Goal: Information Seeking & Learning: Learn about a topic

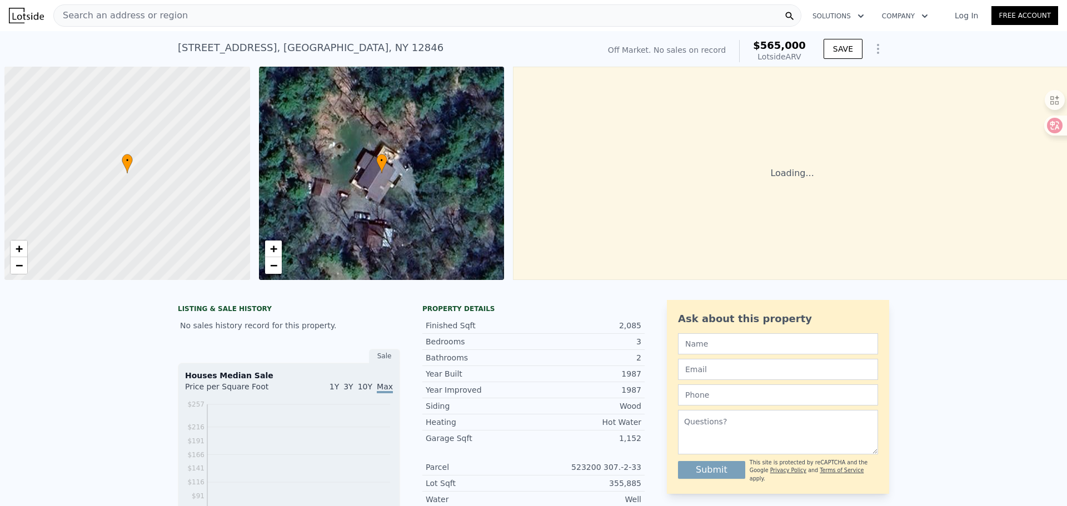
scroll to position [0, 4]
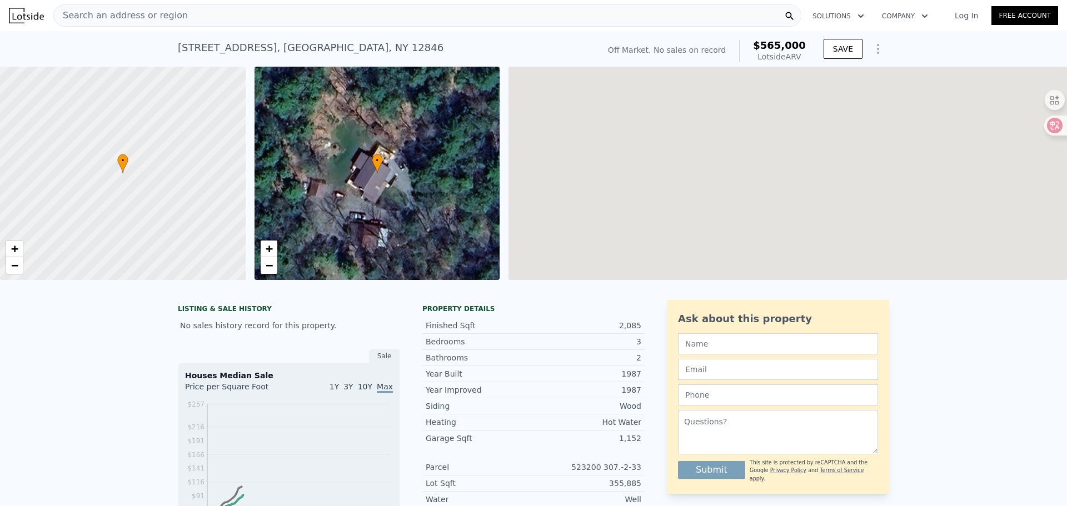
click at [217, 14] on div "Search an address or region" at bounding box center [427, 15] width 748 height 22
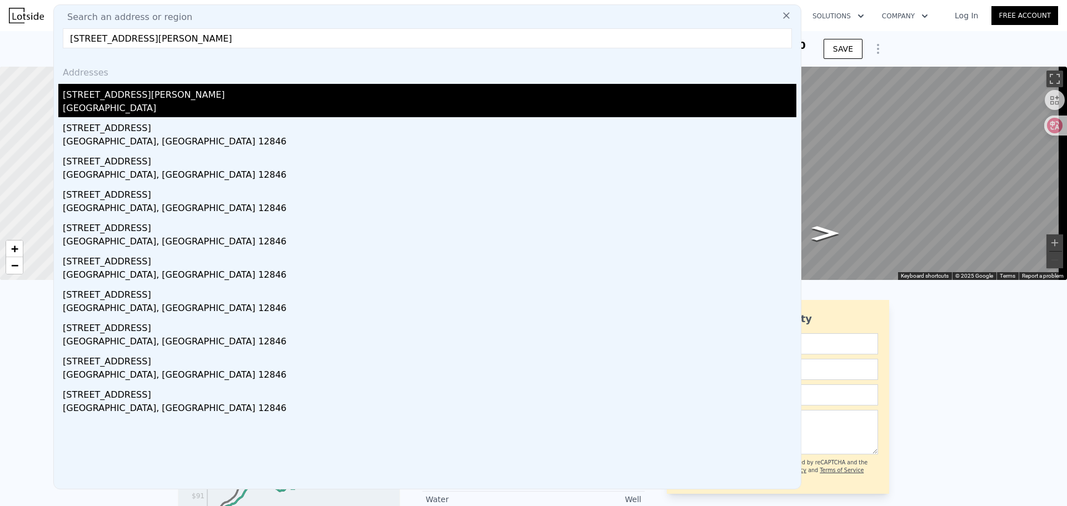
type input "[STREET_ADDRESS][PERSON_NAME]"
click at [108, 98] on div "[STREET_ADDRESS][PERSON_NAME]" at bounding box center [430, 93] width 734 height 18
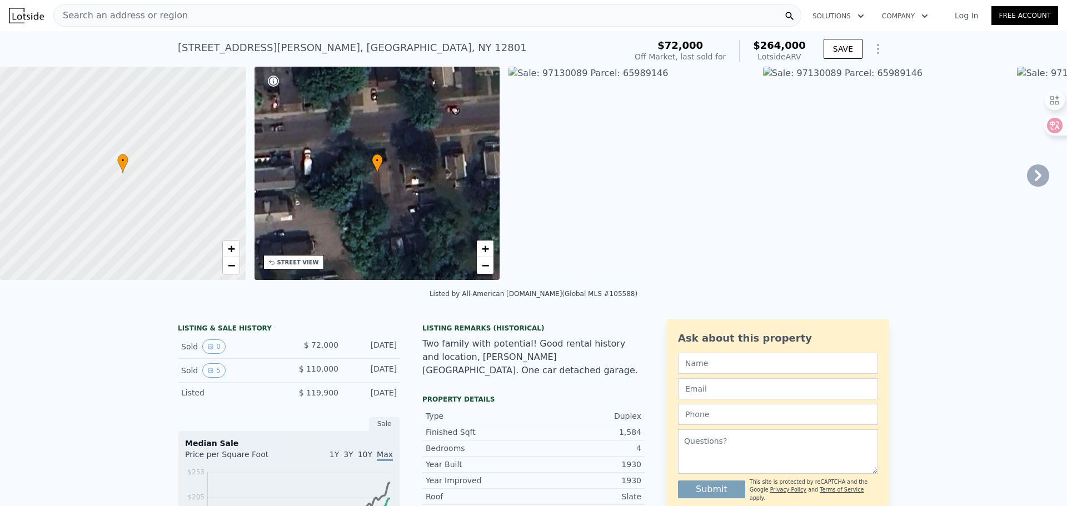
click at [577, 16] on div "Search an address or region" at bounding box center [427, 15] width 748 height 22
click at [890, 157] on img at bounding box center [886, 173] width 246 height 213
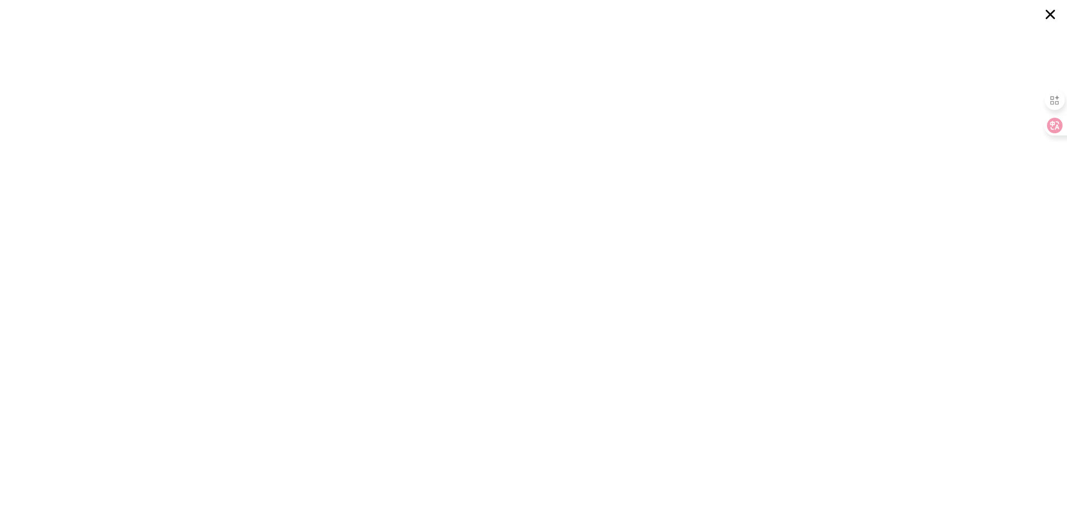
type input "5"
type input "1.5"
type input "4"
type input "1523"
type input "2600"
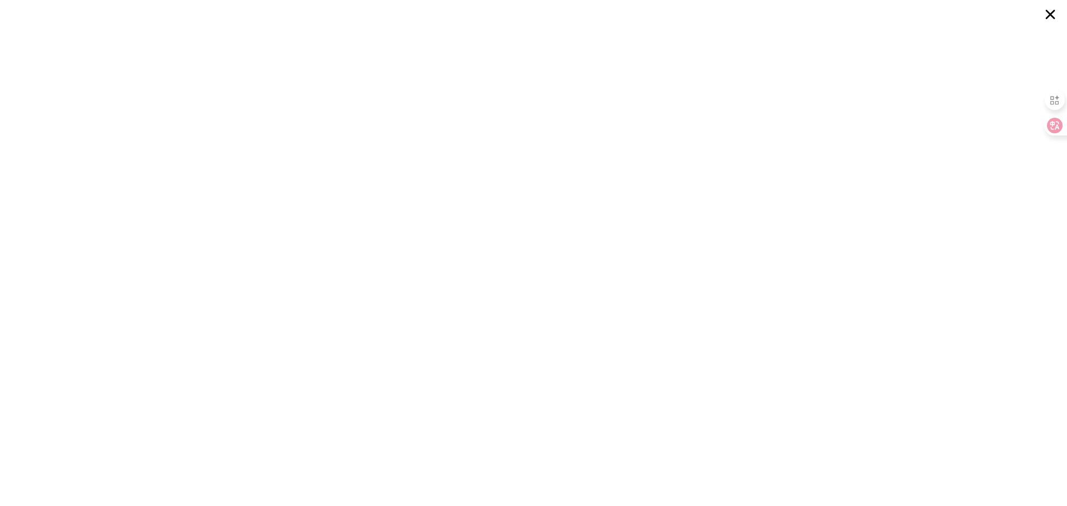
type input "10454.4"
type input "617680.7999999999"
type input "$ 565,000"
type input "$ 29,998"
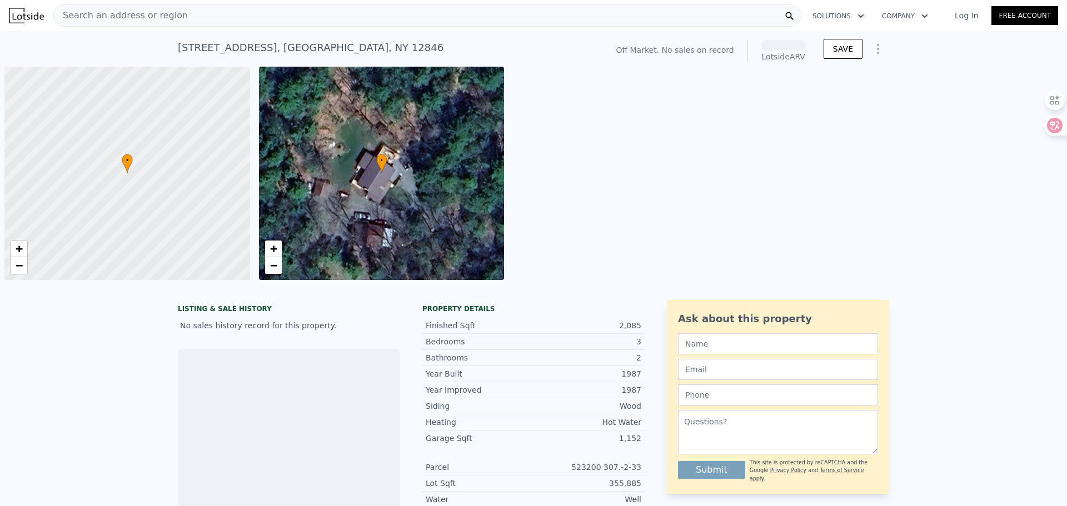
scroll to position [0, 4]
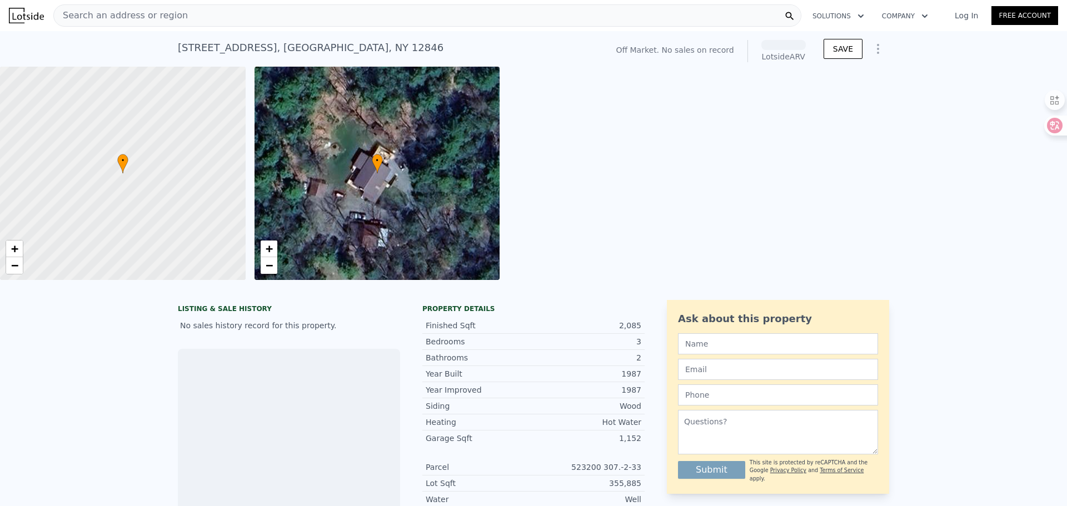
click at [190, 14] on div "Search an address or region" at bounding box center [427, 15] width 748 height 22
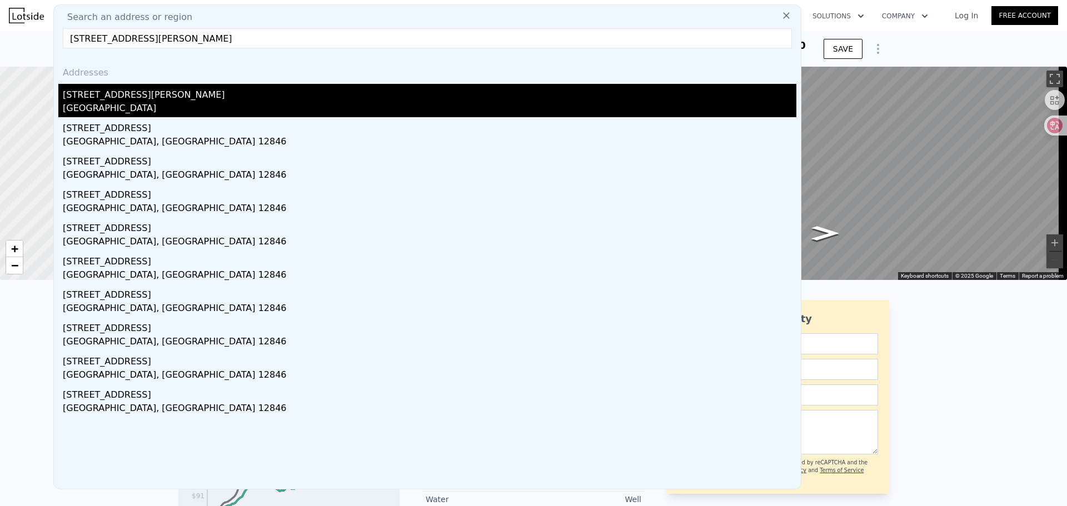
type input "[STREET_ADDRESS][PERSON_NAME]"
click at [93, 94] on div "[STREET_ADDRESS][PERSON_NAME]" at bounding box center [430, 93] width 734 height 18
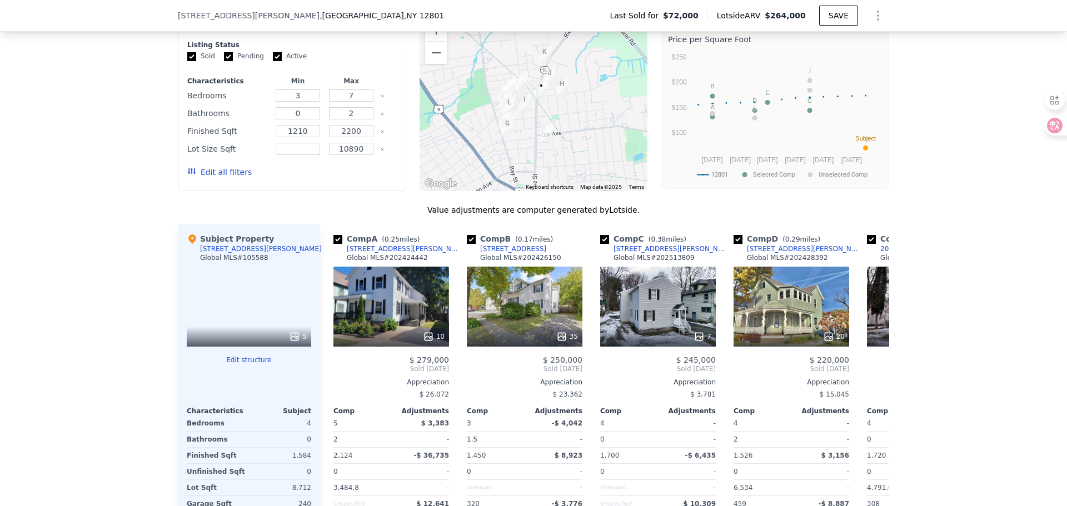
scroll to position [1052, 0]
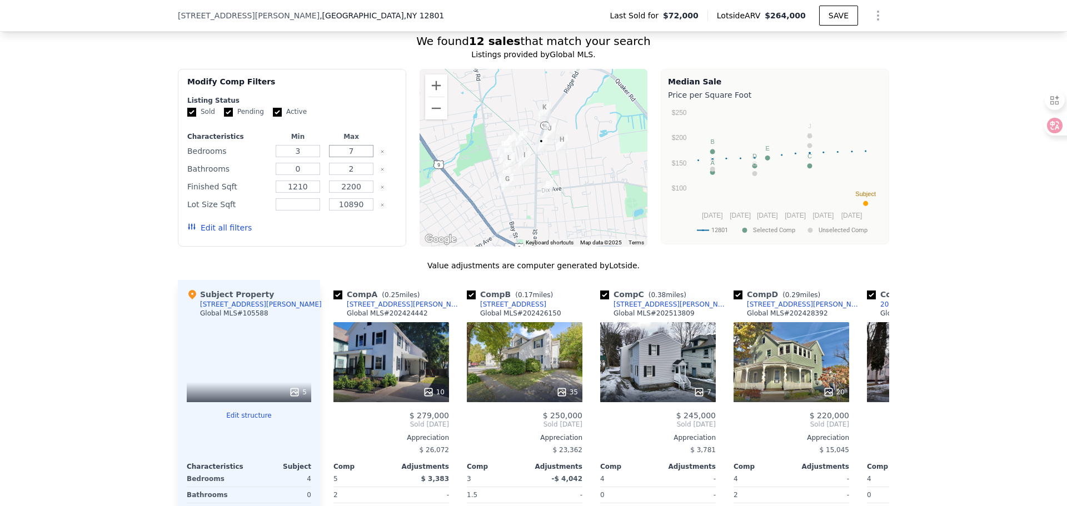
click at [356, 145] on input "7" at bounding box center [351, 151] width 44 height 12
type input "5"
click at [312, 165] on input "0" at bounding box center [298, 169] width 44 height 12
type input "1"
click at [357, 200] on input "10890" at bounding box center [351, 204] width 44 height 12
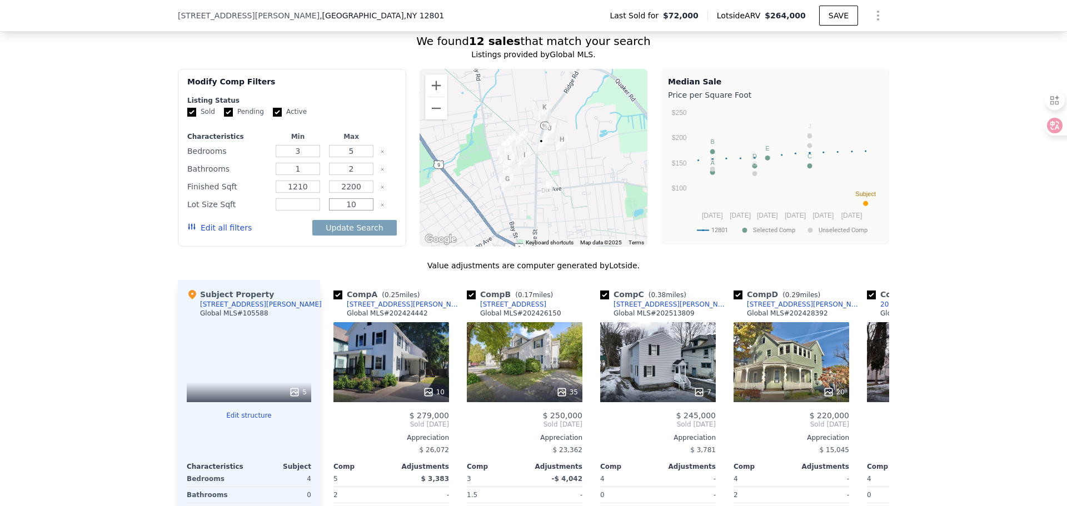
type input "1"
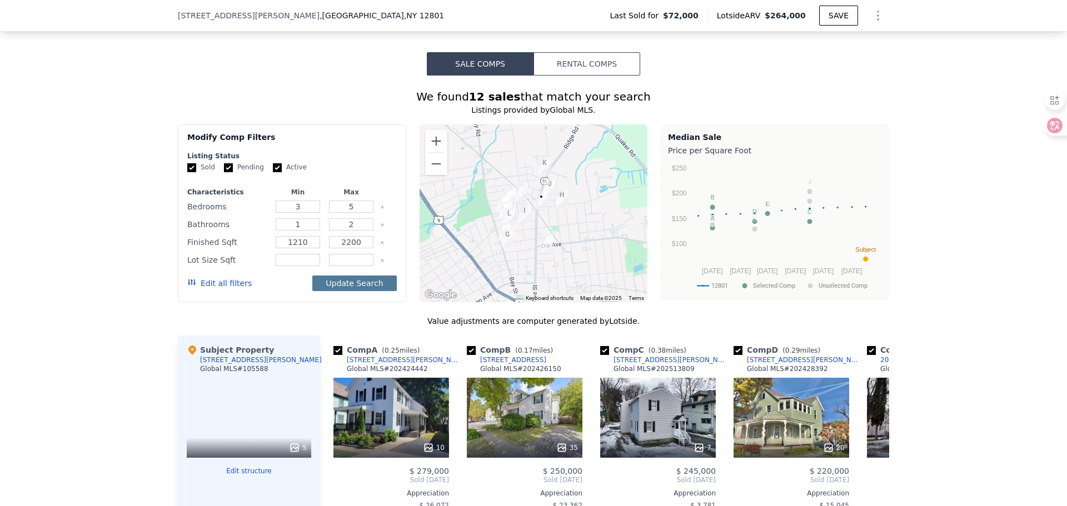
click at [343, 280] on button "Update Search" at bounding box center [354, 284] width 84 height 16
checkbox input "false"
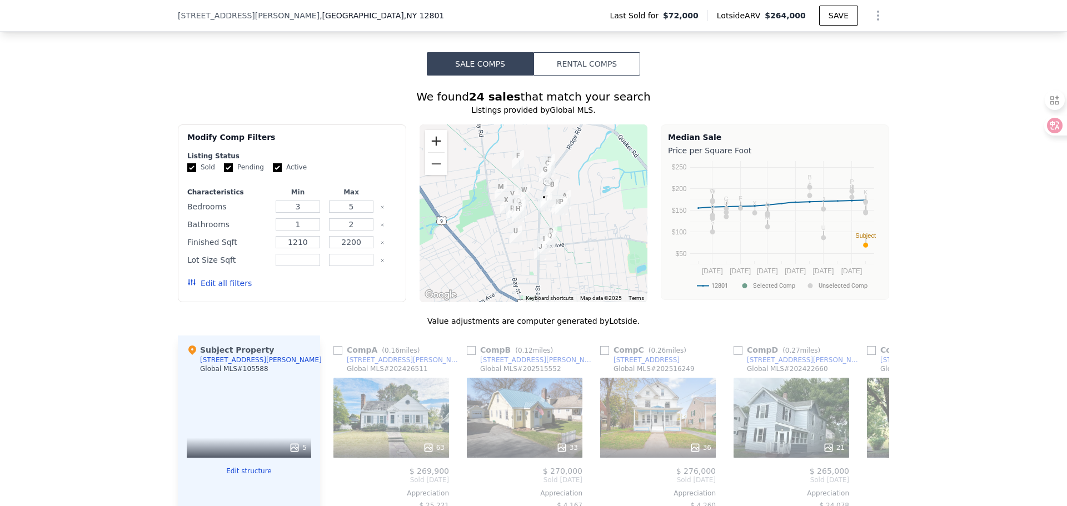
click at [434, 136] on button "Zoom in" at bounding box center [436, 141] width 22 height 22
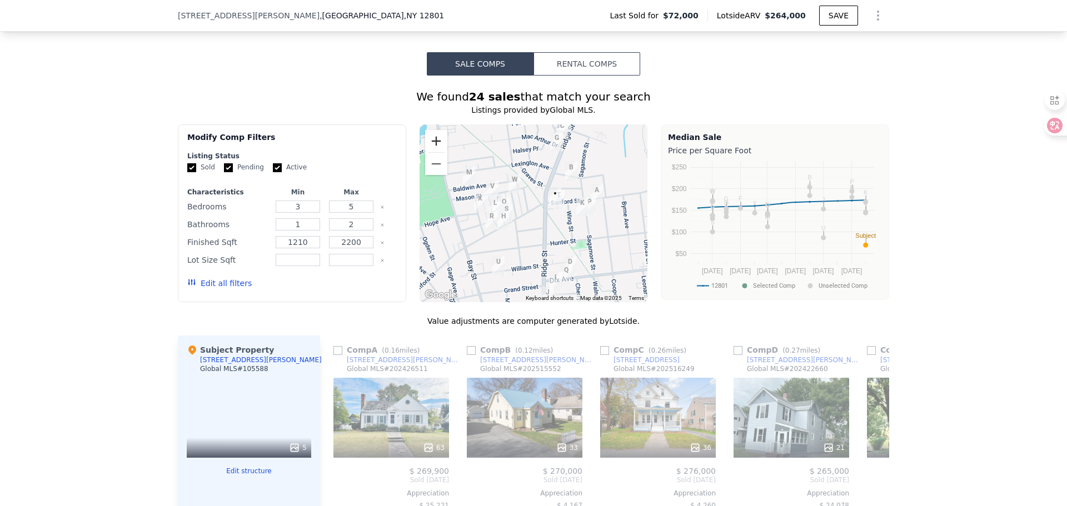
click at [434, 136] on button "Zoom in" at bounding box center [436, 141] width 22 height 22
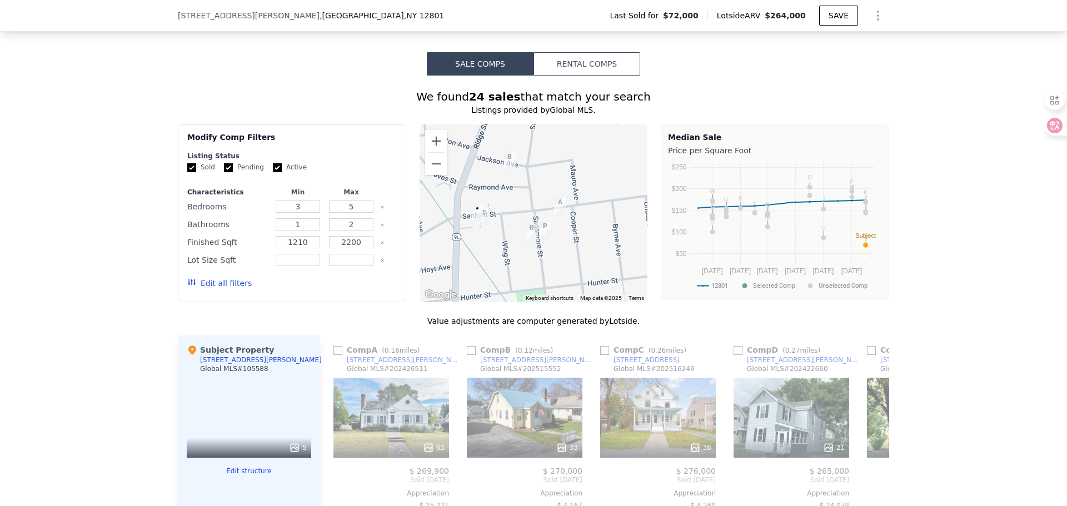
drag, startPoint x: 543, startPoint y: 197, endPoint x: 431, endPoint y: 221, distance: 114.8
click at [431, 222] on div at bounding box center [534, 213] width 228 height 178
click at [431, 131] on button "Zoom in" at bounding box center [436, 141] width 22 height 22
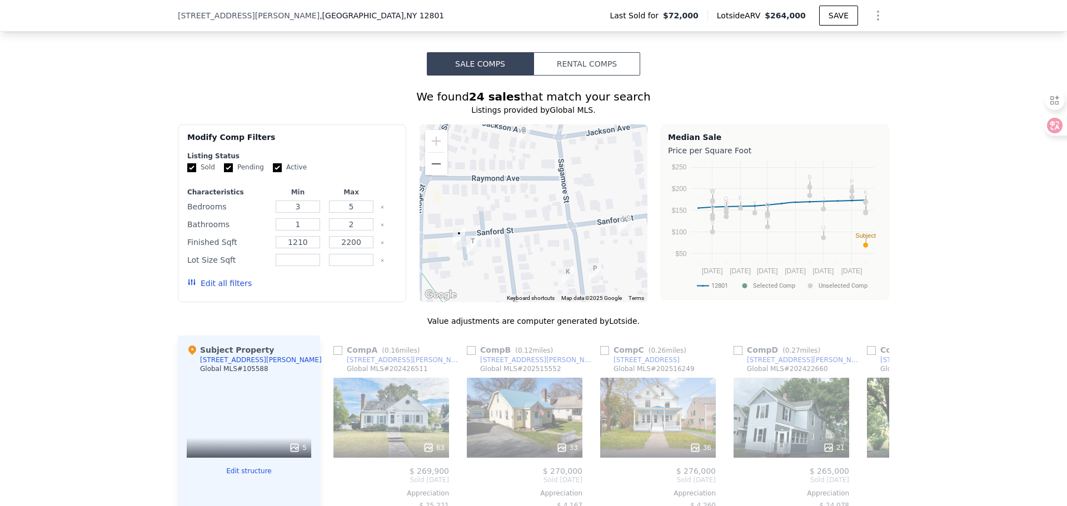
drag, startPoint x: 481, startPoint y: 172, endPoint x: 521, endPoint y: 190, distance: 43.1
click at [521, 190] on div at bounding box center [534, 213] width 228 height 178
click at [69, 206] on div "We found 24 sales that match your search Listings provided by Global MLS . Filt…" at bounding box center [533, 411] width 1067 height 670
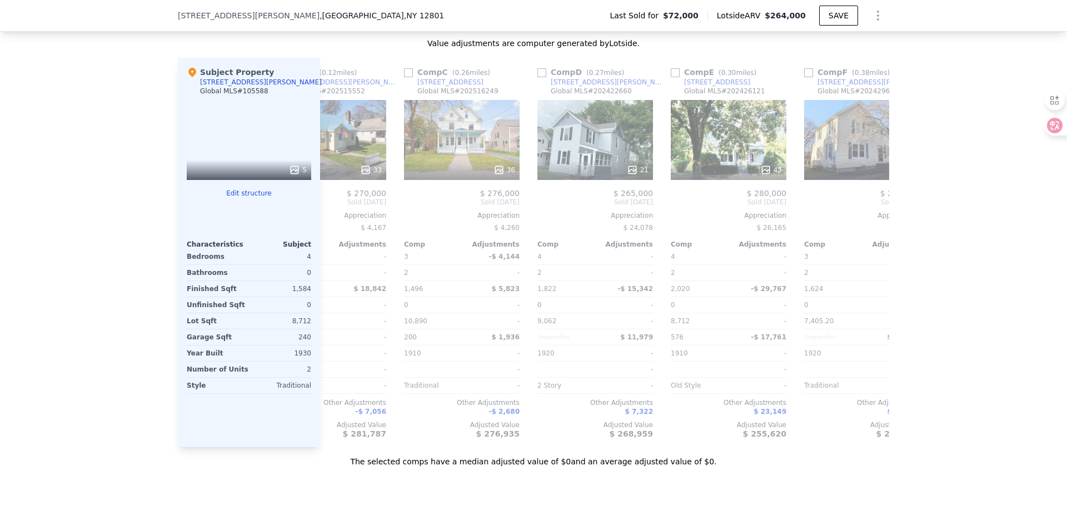
scroll to position [0, 0]
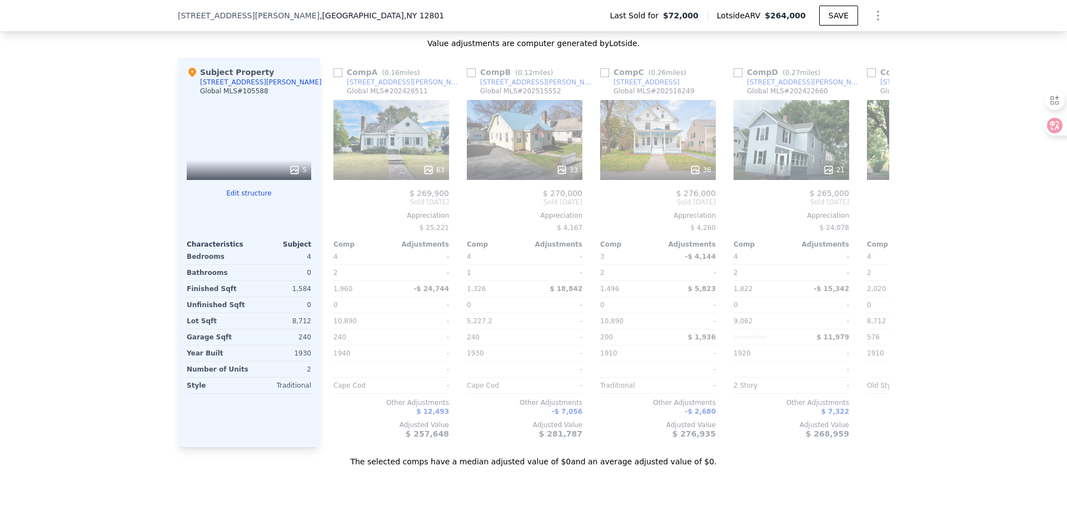
click at [103, 262] on div "We found 24 sales that match your search Listings provided by Global MLS . Filt…" at bounding box center [533, 133] width 1067 height 670
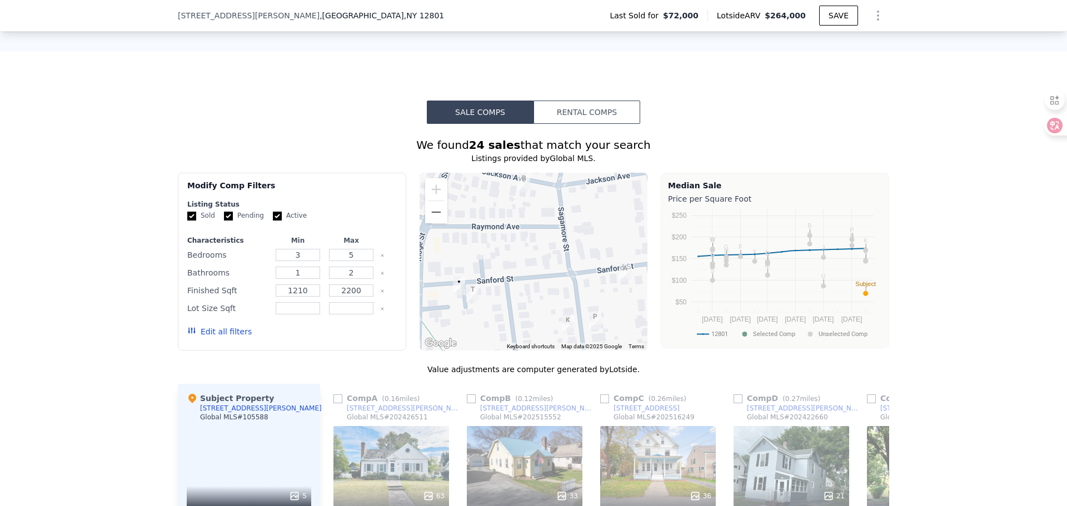
scroll to position [941, 0]
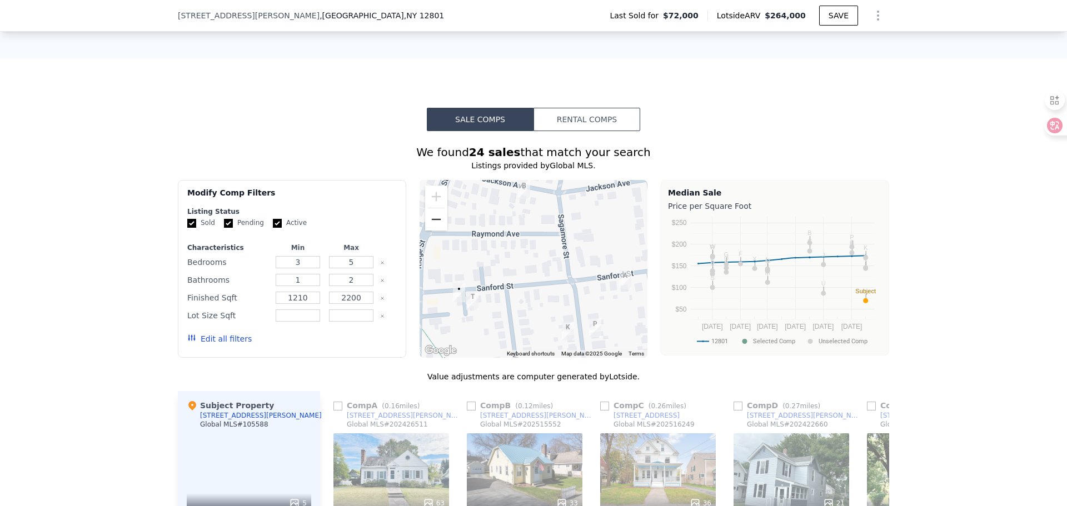
click at [434, 215] on button "Zoom out" at bounding box center [436, 219] width 22 height 22
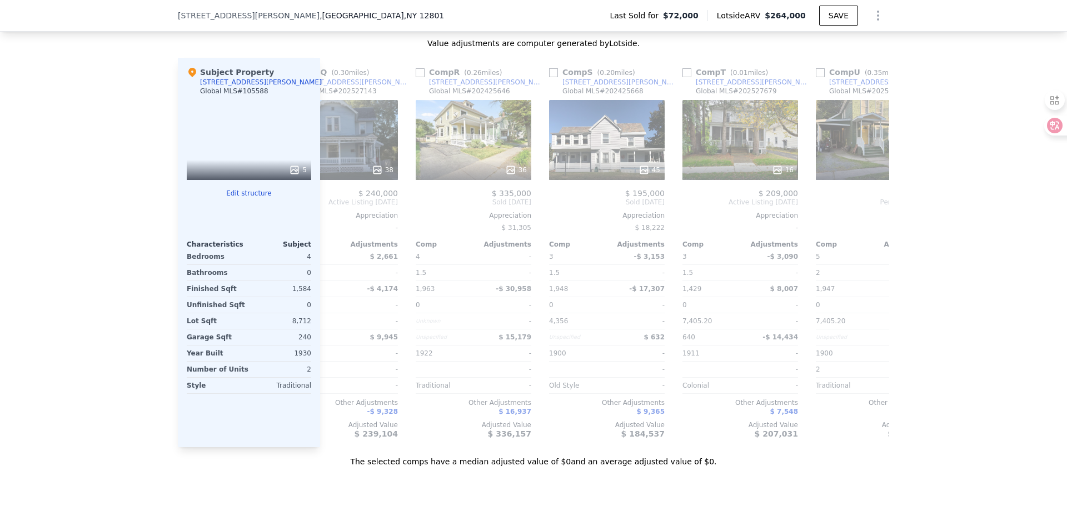
scroll to position [0, 2198]
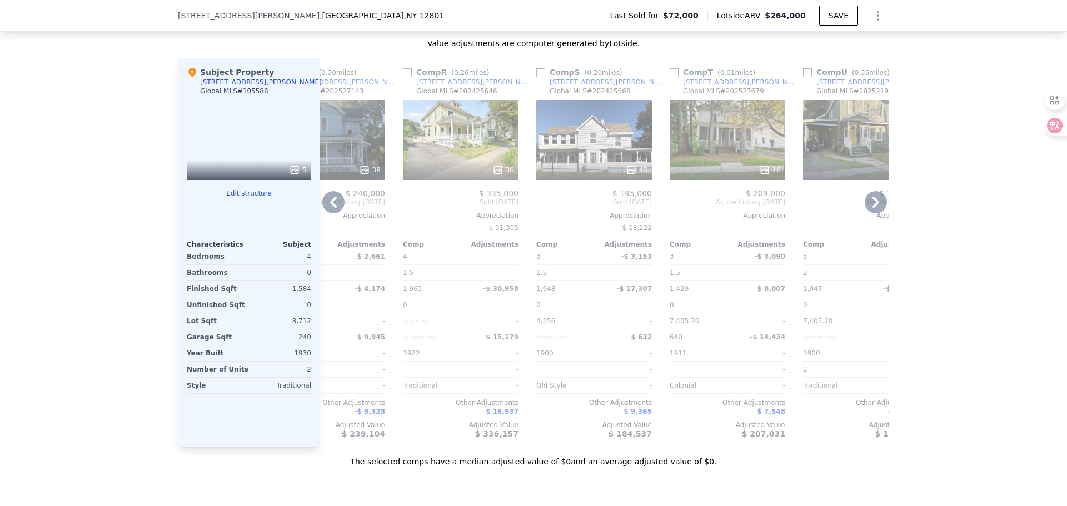
click at [733, 130] on div "16" at bounding box center [728, 140] width 116 height 80
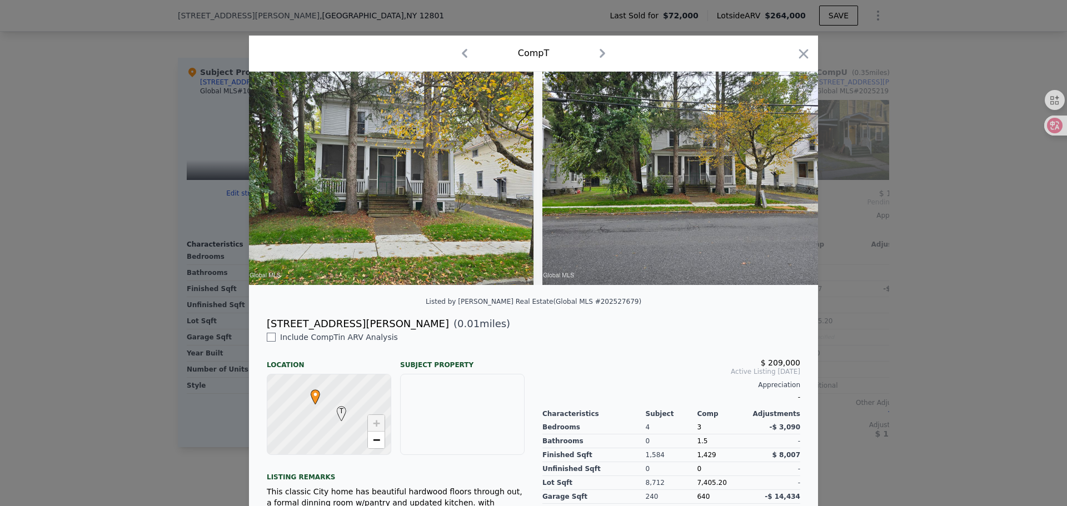
click at [680, 174] on img at bounding box center [684, 178] width 285 height 213
click at [456, 171] on img at bounding box center [391, 178] width 285 height 213
click at [643, 181] on img at bounding box center [684, 178] width 285 height 213
click at [643, 182] on img at bounding box center [684, 178] width 285 height 213
click at [800, 56] on icon "button" at bounding box center [804, 54] width 16 height 16
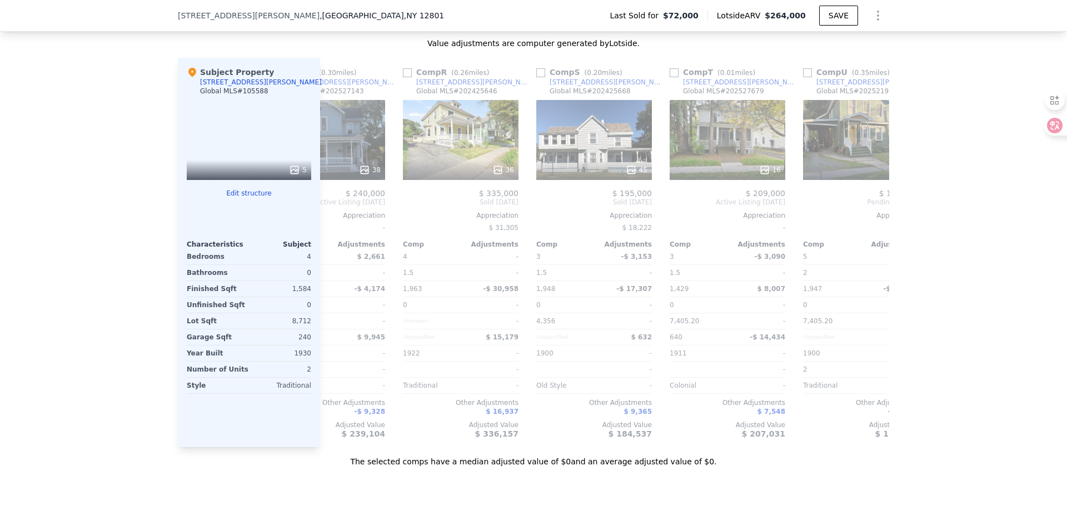
click at [71, 154] on div "We found 24 sales that match your search Listings provided by Global MLS . Filt…" at bounding box center [533, 133] width 1067 height 670
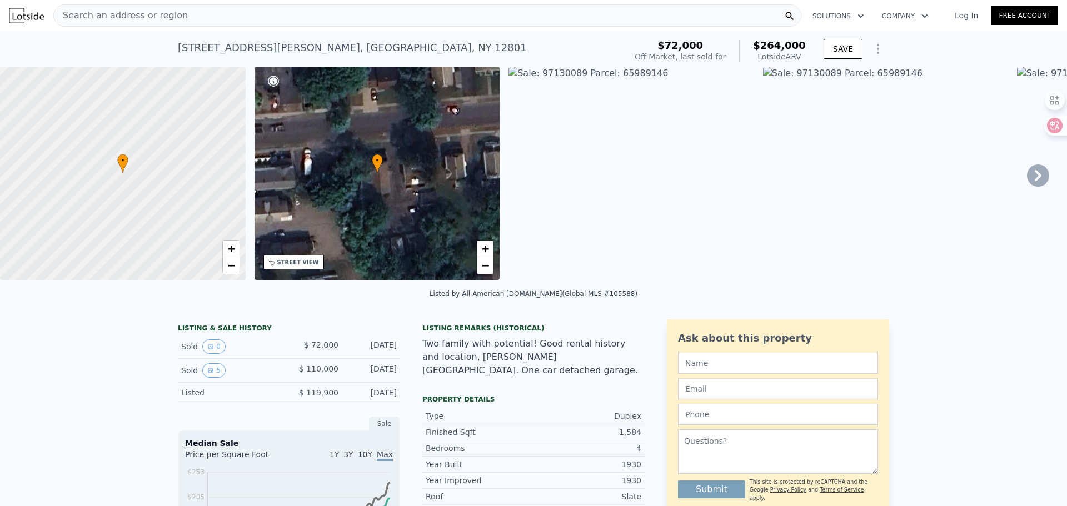
type input "7"
type input "0"
type input "10890"
checkbox input "true"
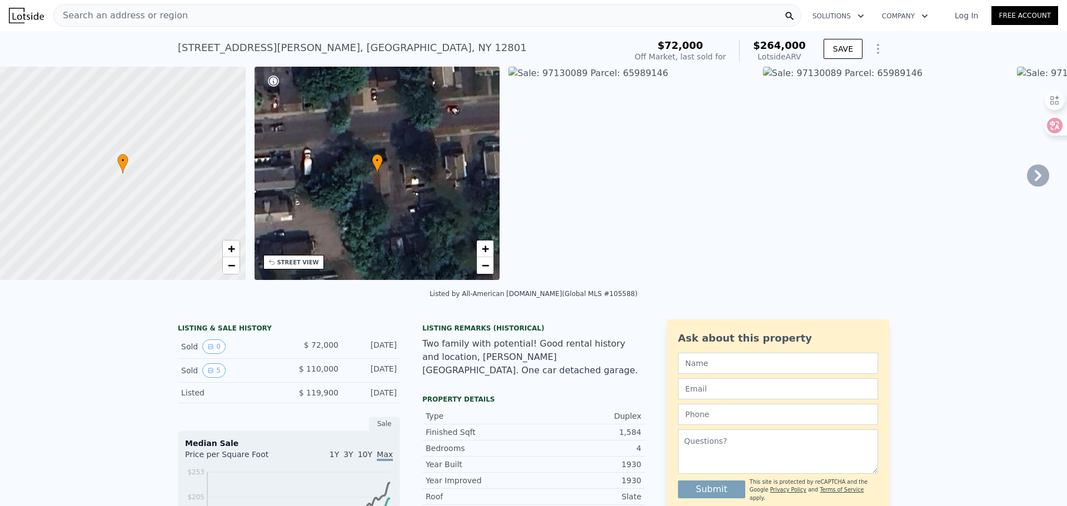
checkbox input "true"
click at [212, 17] on div "Search an address or region" at bounding box center [427, 15] width 748 height 22
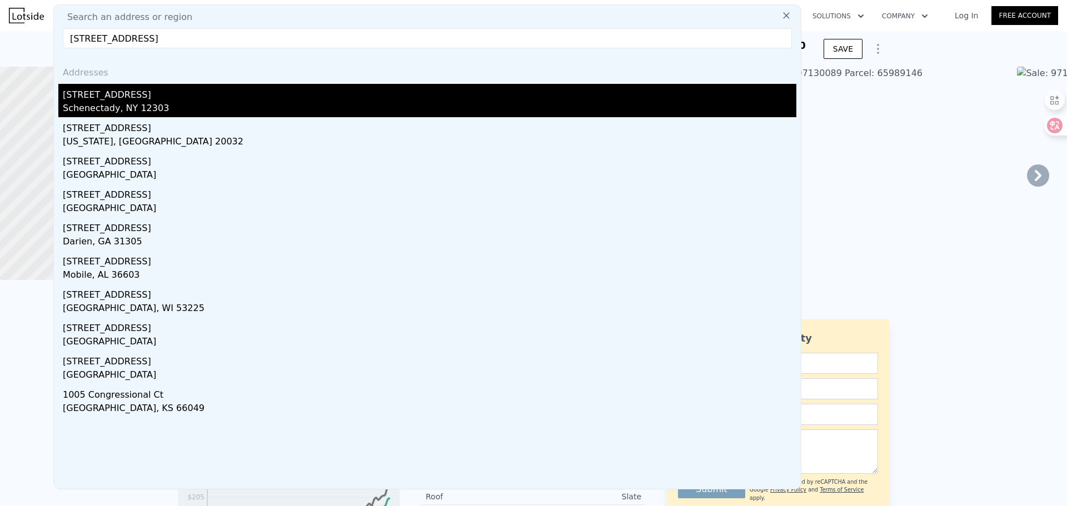
type input "[STREET_ADDRESS]"
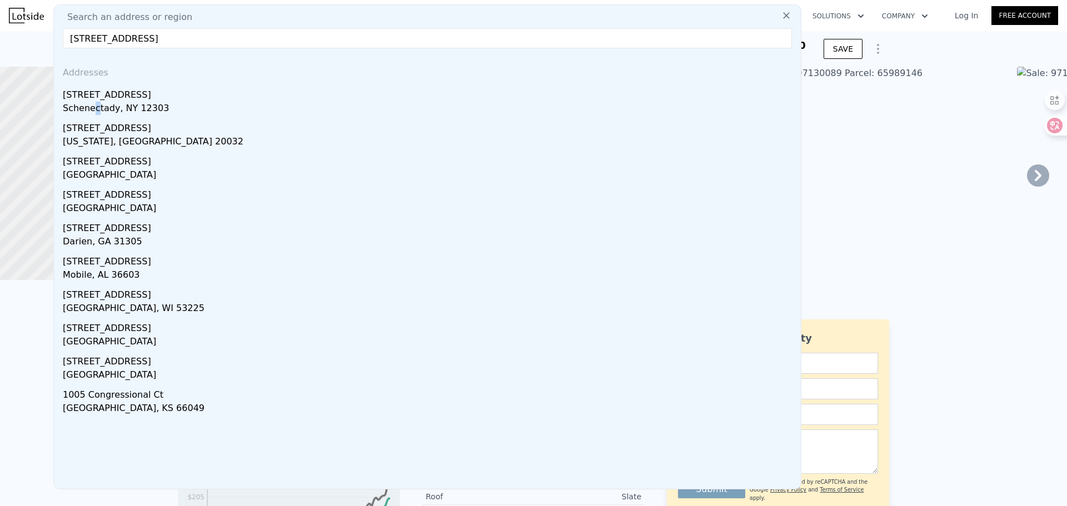
click at [94, 103] on div "Schenectady, NY 12303" at bounding box center [430, 110] width 734 height 16
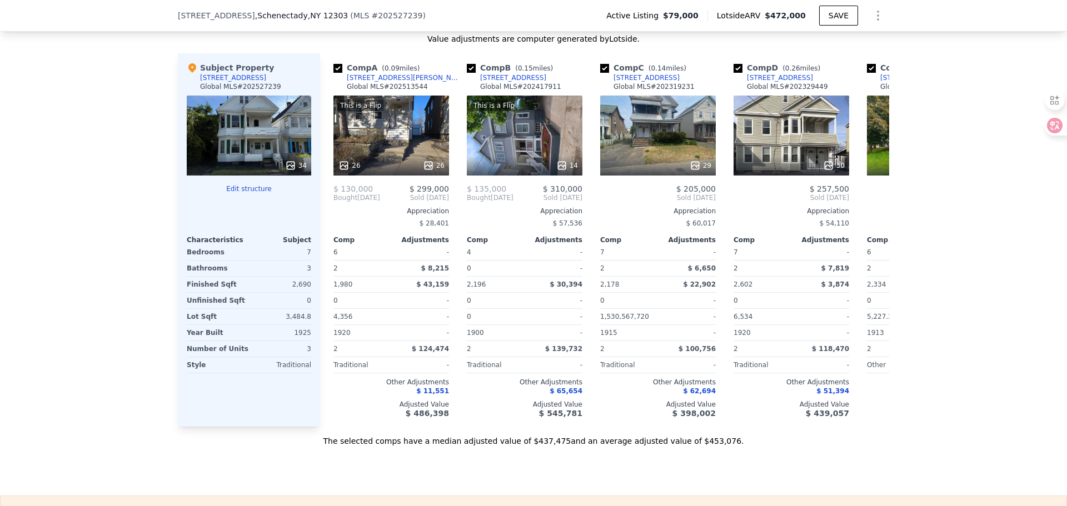
scroll to position [1108, 0]
